Goal: Information Seeking & Learning: Stay updated

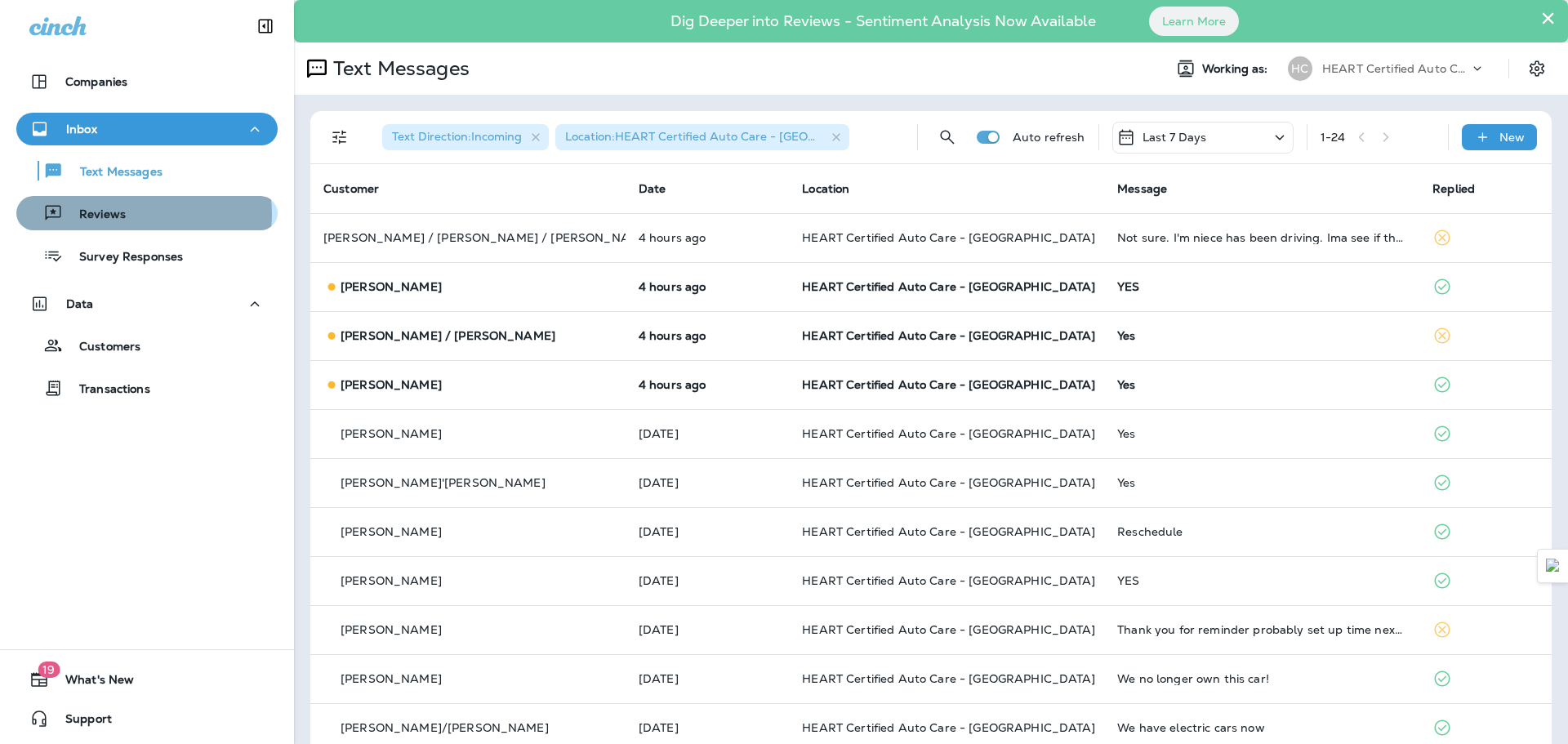
click at [140, 214] on div "Reviews" at bounding box center [147, 213] width 249 height 25
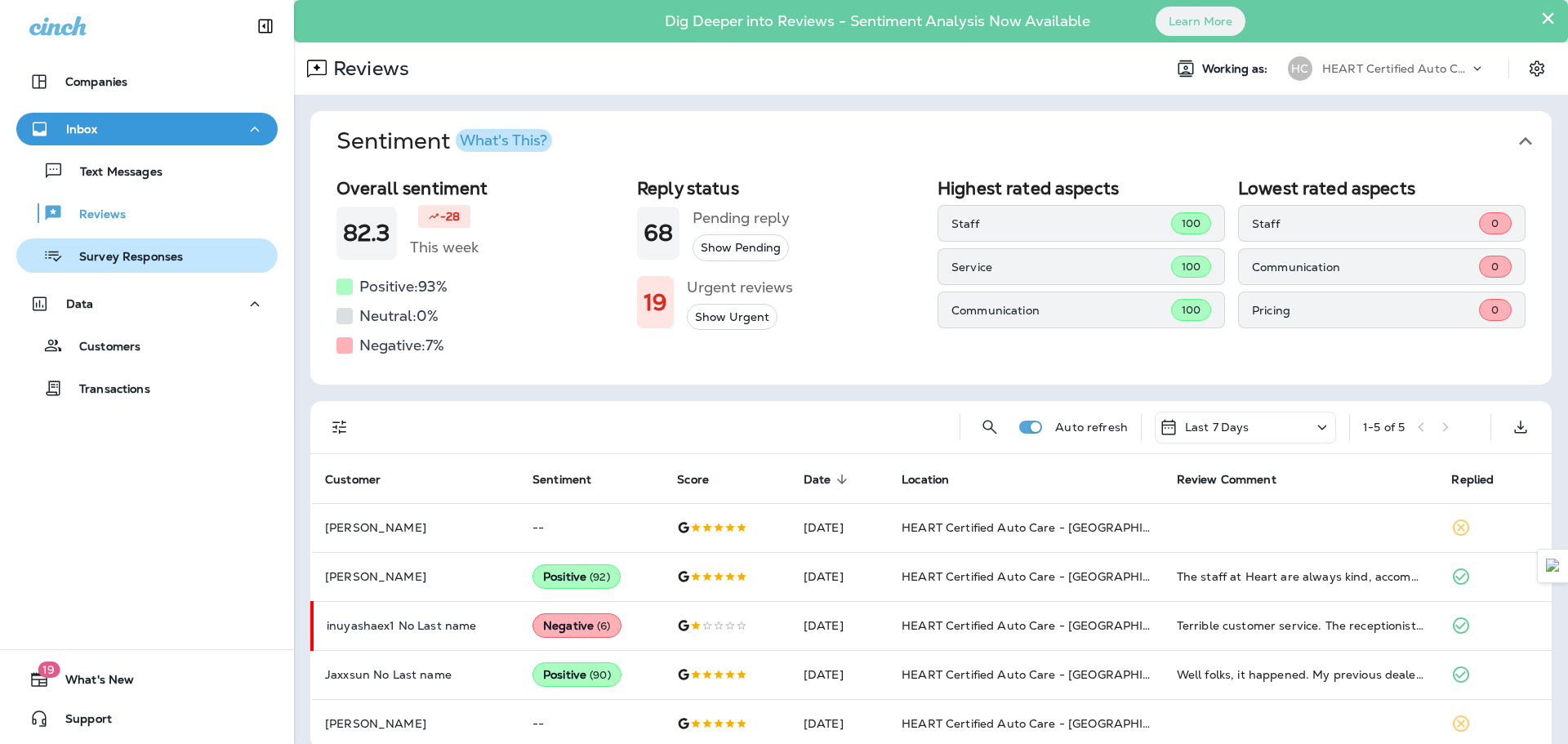
click at [120, 269] on button "Survey Responses" at bounding box center [146, 255] width 261 height 34
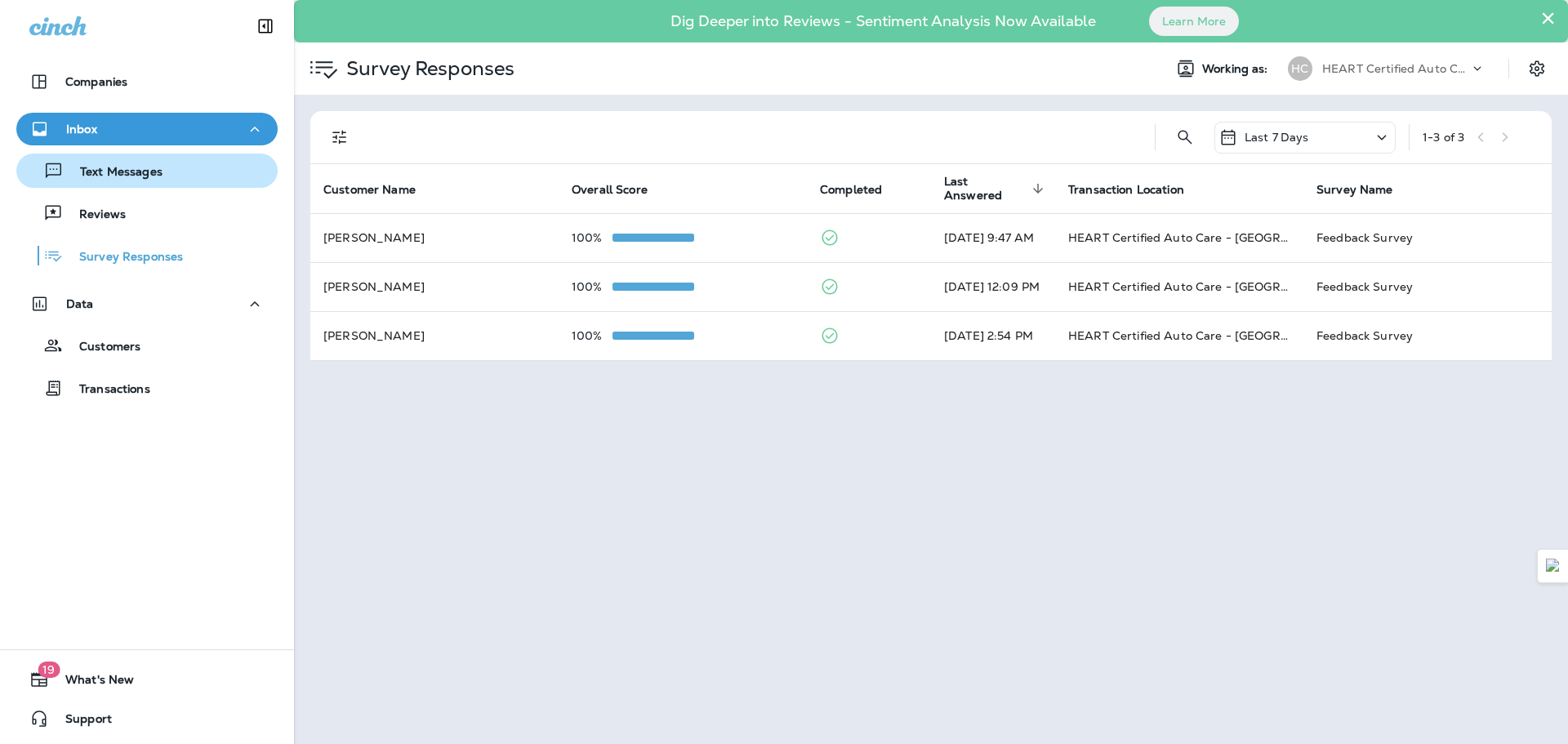
click at [132, 163] on div "Text Messages" at bounding box center [93, 170] width 140 height 25
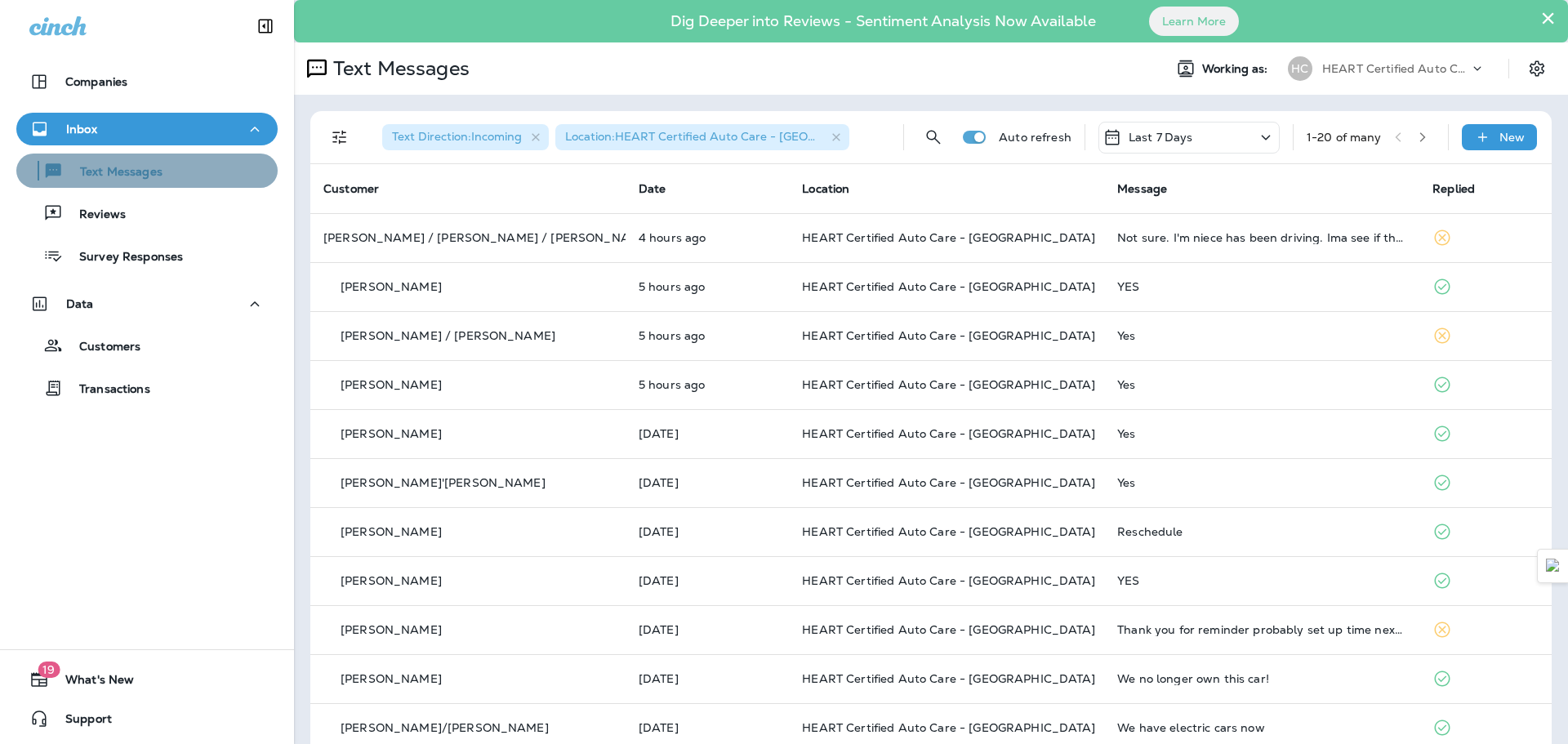
click at [210, 163] on div "Text Messages" at bounding box center [147, 170] width 249 height 25
click at [195, 185] on button "Text Messages" at bounding box center [146, 170] width 261 height 34
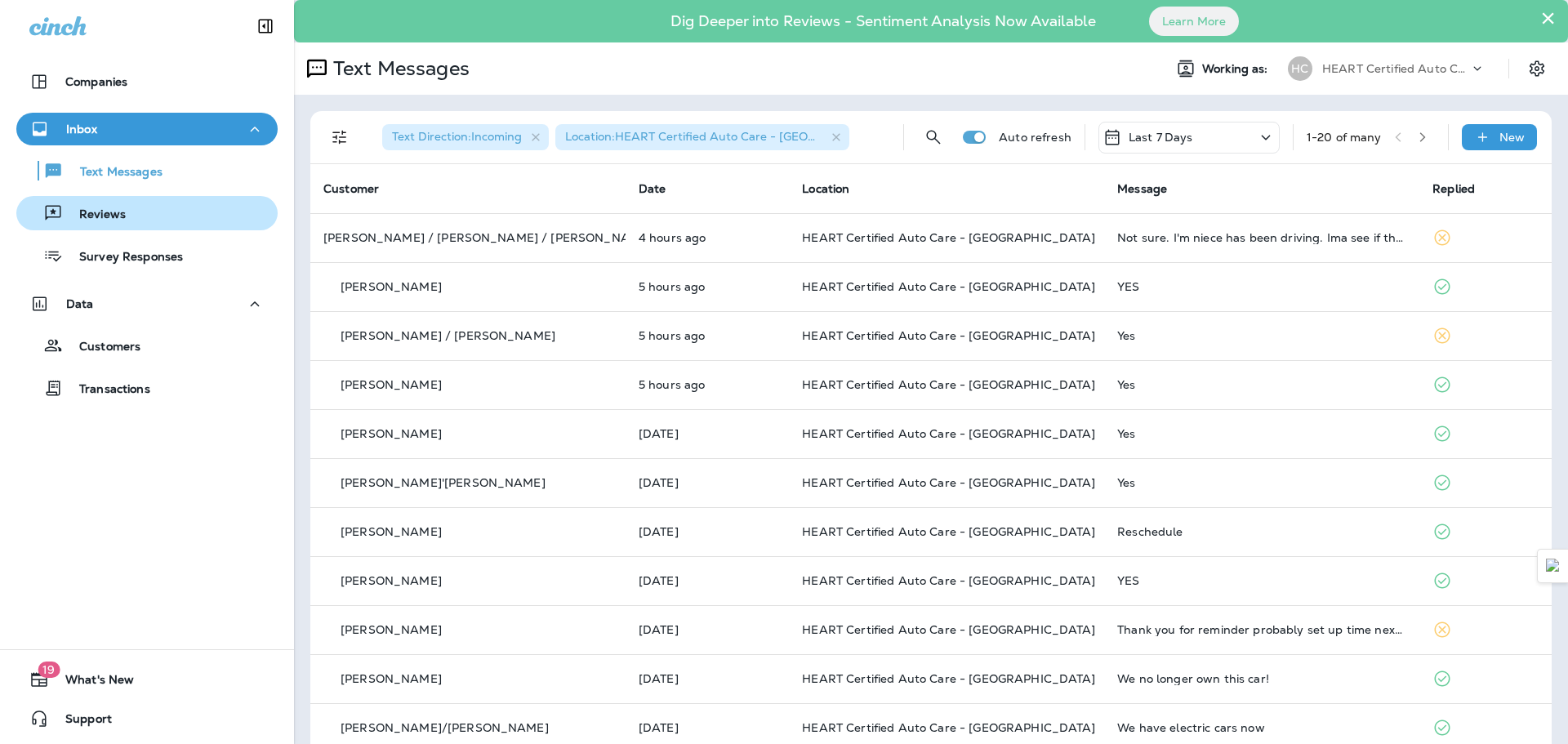
click at [169, 229] on button "Reviews" at bounding box center [146, 213] width 261 height 34
